Goal: Transaction & Acquisition: Purchase product/service

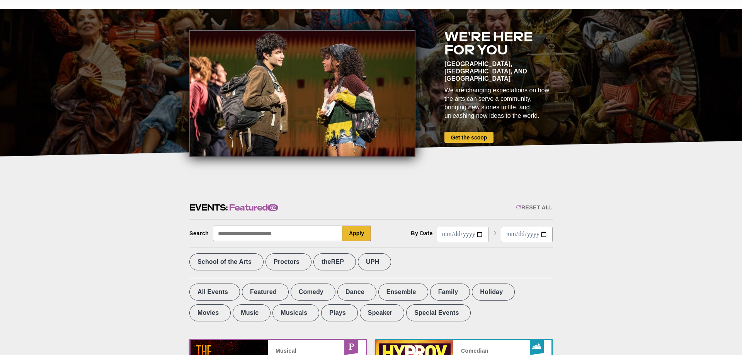
scroll to position [118, 0]
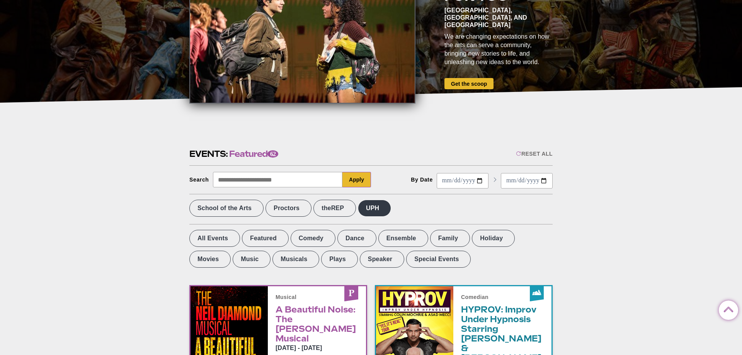
click at [391, 211] on label "UPH" at bounding box center [374, 208] width 33 height 17
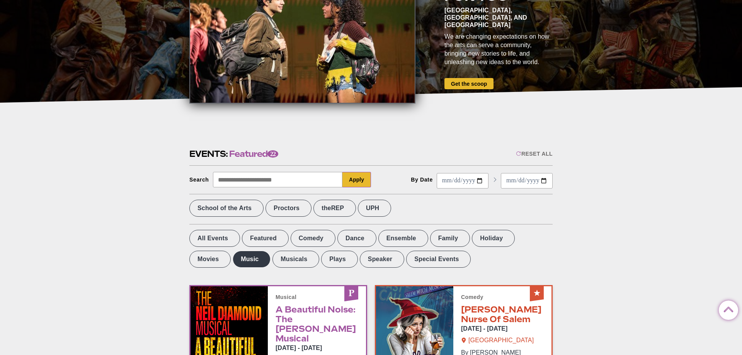
click at [233, 261] on label "Music" at bounding box center [252, 259] width 38 height 17
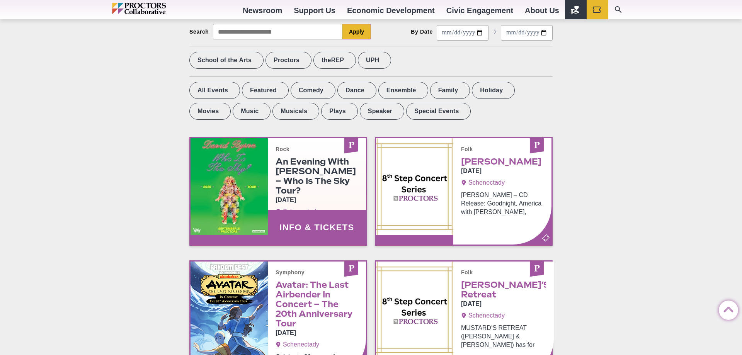
scroll to position [276, 0]
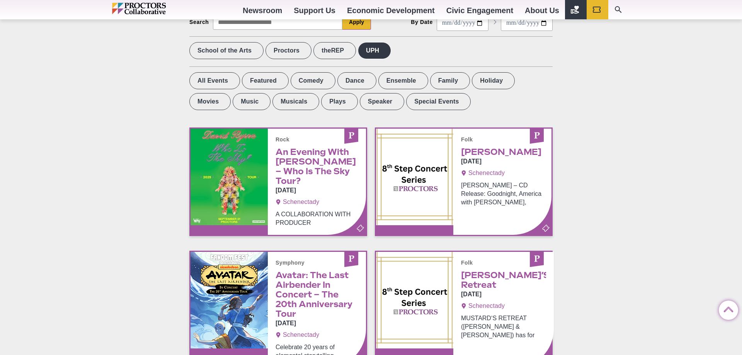
click at [391, 50] on label "UPH" at bounding box center [374, 50] width 33 height 17
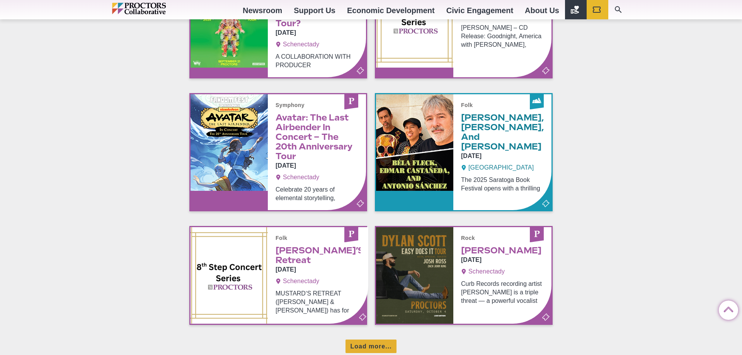
scroll to position [473, 0]
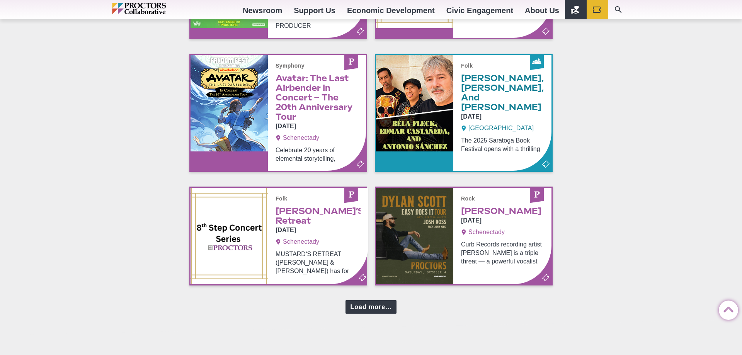
click at [365, 300] on div "Load more..." at bounding box center [370, 307] width 51 height 14
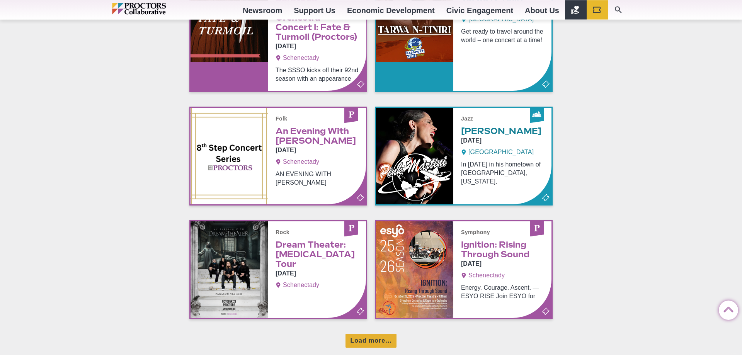
scroll to position [827, 0]
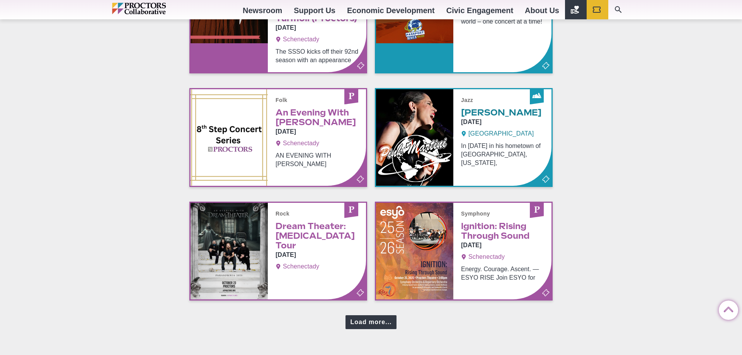
click at [369, 315] on div "Load more..." at bounding box center [370, 322] width 51 height 14
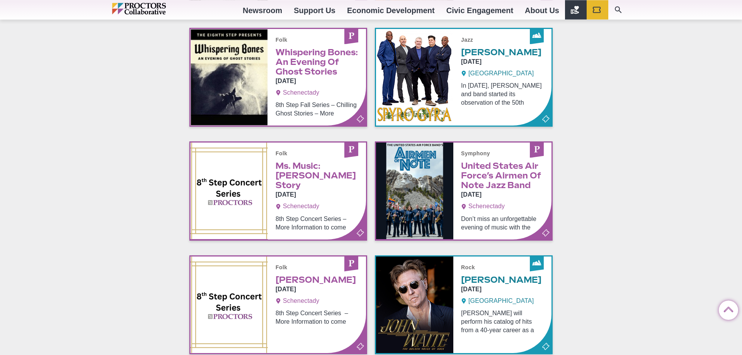
scroll to position [1143, 0]
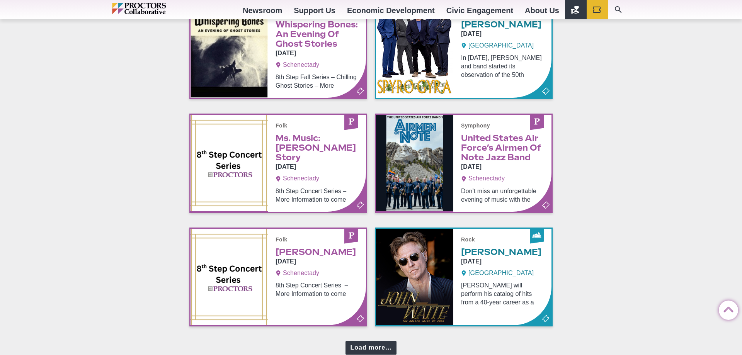
click at [375, 341] on div "Load more..." at bounding box center [370, 348] width 51 height 14
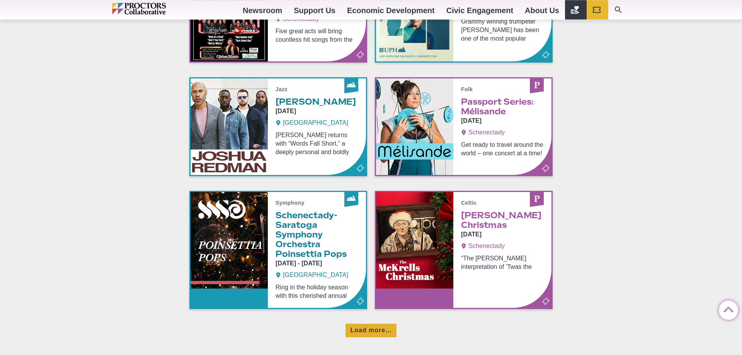
scroll to position [1537, 0]
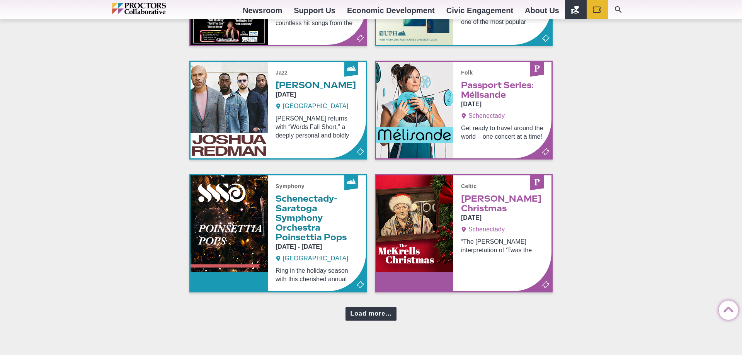
click at [372, 307] on div "Load more..." at bounding box center [370, 314] width 51 height 14
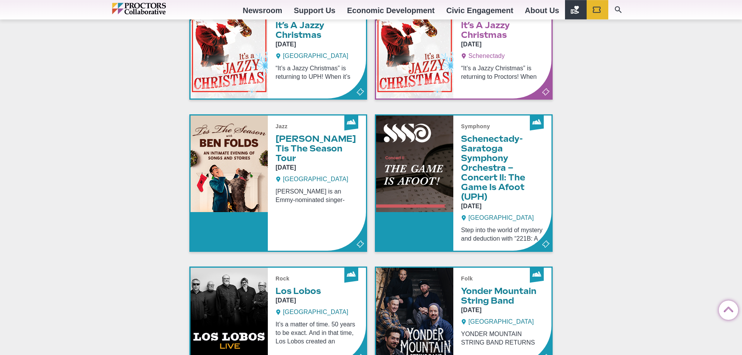
scroll to position [1852, 0]
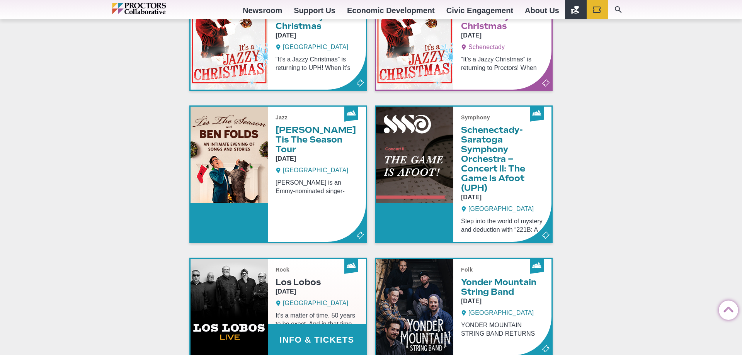
click at [299, 259] on link "Info & Tickets" at bounding box center [277, 307] width 175 height 97
